Goal: Task Accomplishment & Management: Use online tool/utility

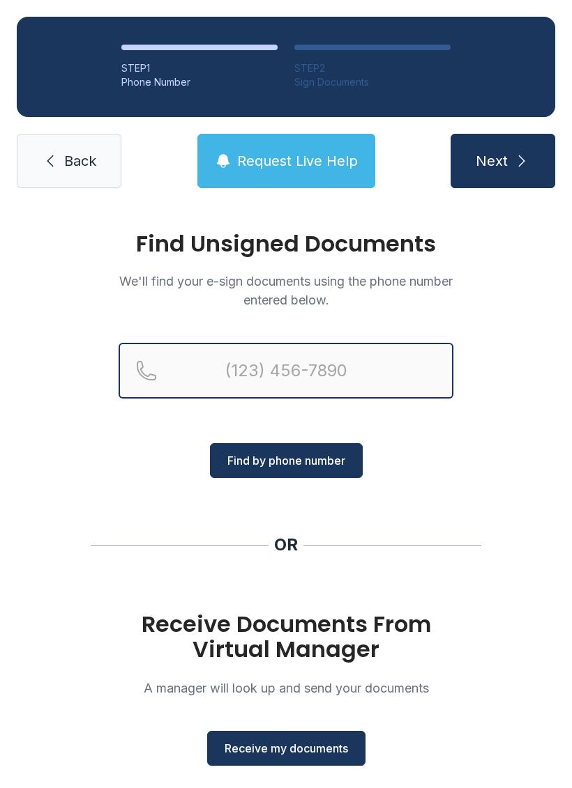
click at [240, 364] on input "Reservation phone number" at bounding box center [286, 371] width 335 height 56
type input "[PHONE_NUMBER]"
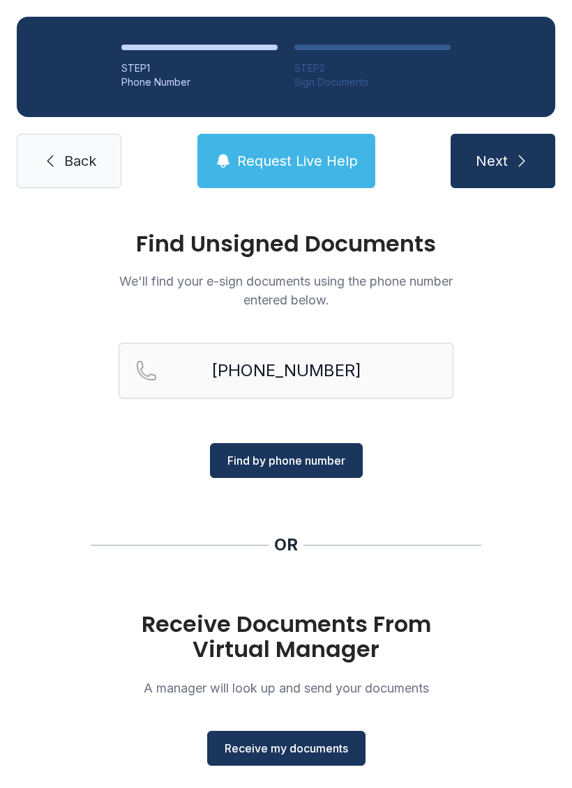
click at [328, 448] on button "Find by phone number" at bounding box center [286, 460] width 153 height 35
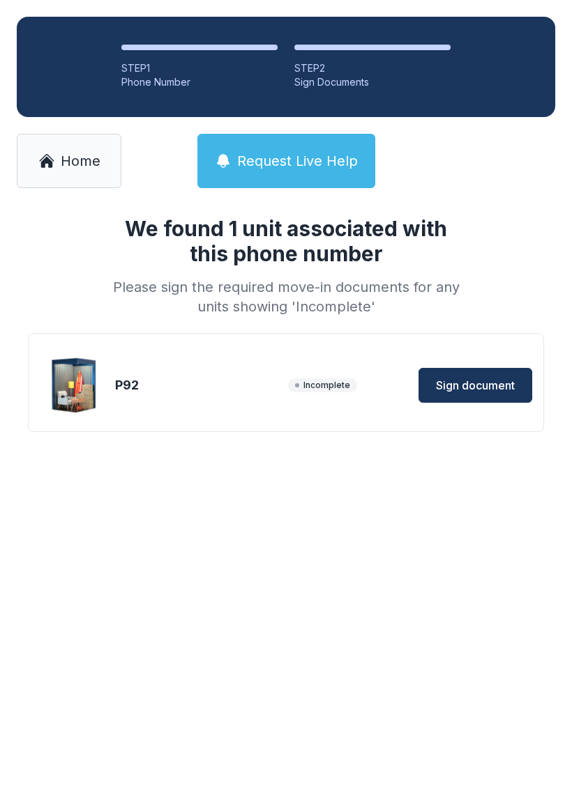
click at [468, 376] on button "Sign document" at bounding box center [475, 385] width 114 height 35
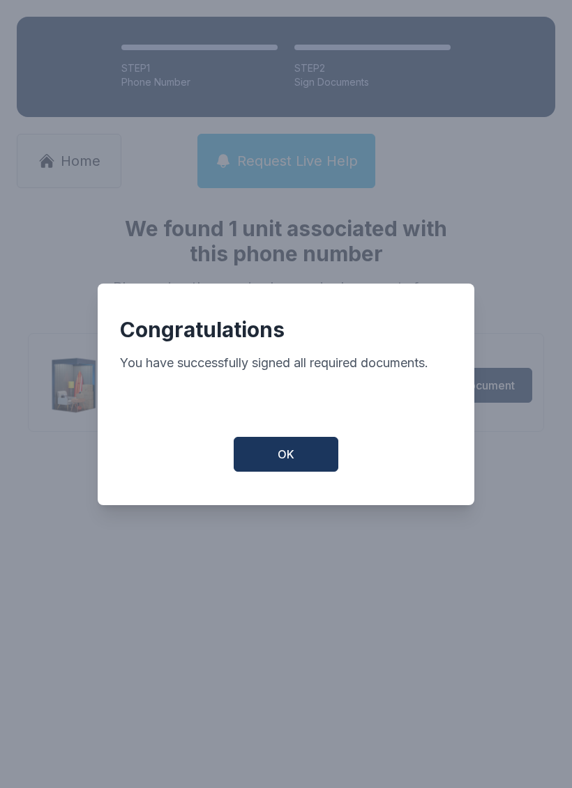
click at [323, 448] on button "OK" at bounding box center [286, 454] width 105 height 35
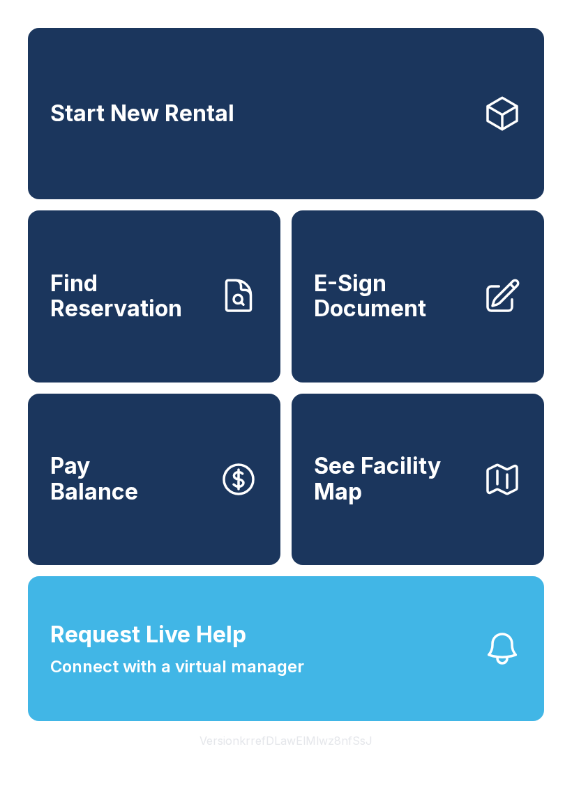
click at [468, 319] on span "E-Sign Document" at bounding box center [393, 296] width 158 height 51
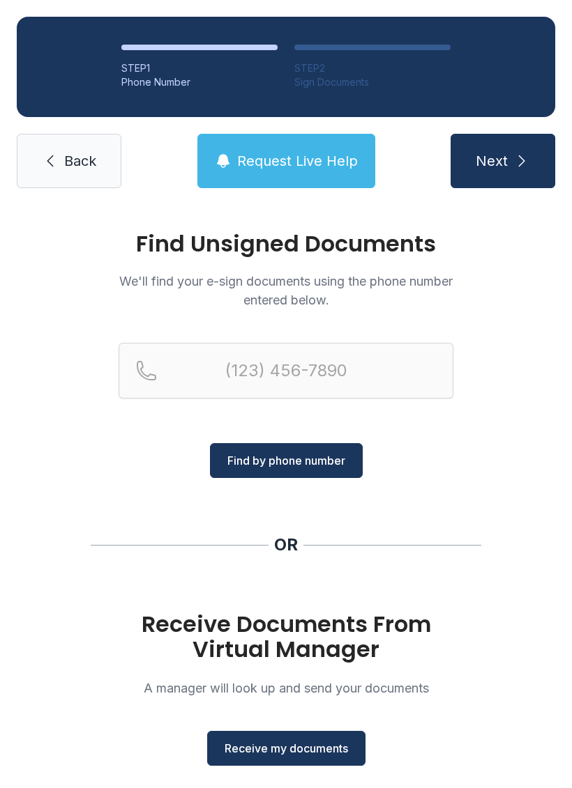
click at [326, 747] on span "Receive my documents" at bounding box center [285, 748] width 123 height 17
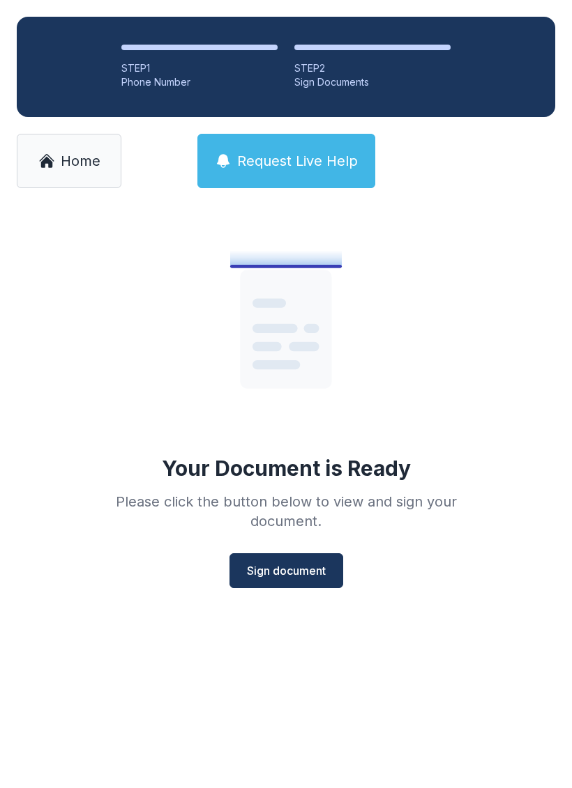
click at [316, 563] on span "Sign document" at bounding box center [286, 571] width 79 height 17
click at [282, 567] on span "Sign document" at bounding box center [286, 571] width 79 height 17
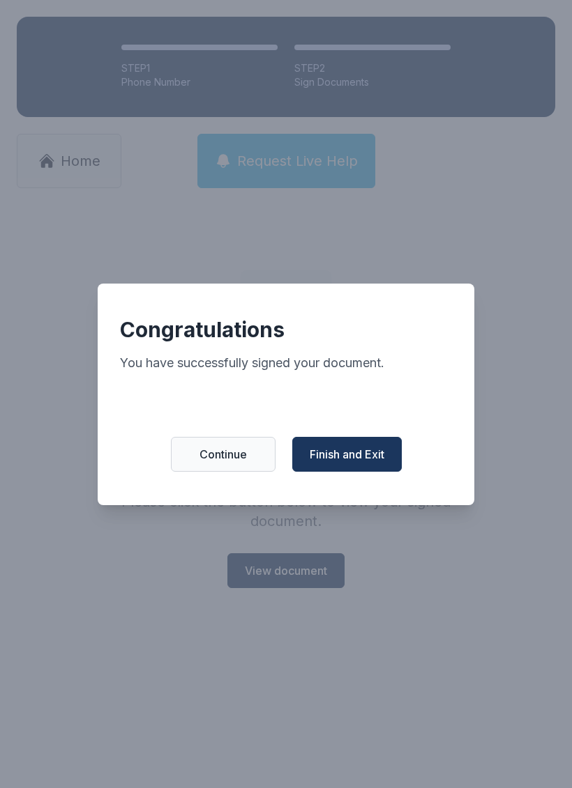
click at [344, 458] on span "Finish and Exit" at bounding box center [347, 454] width 75 height 17
